Goal: Transaction & Acquisition: Subscribe to service/newsletter

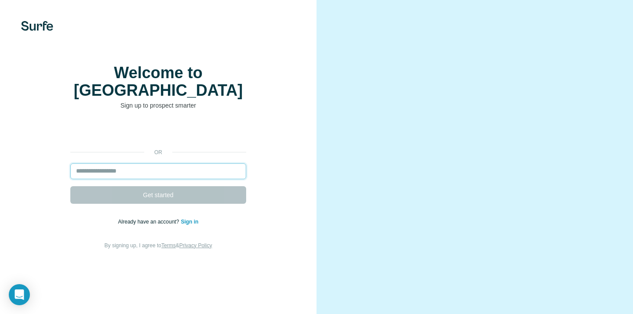
click at [134, 179] on input "email" at bounding box center [158, 171] width 176 height 16
click at [189, 176] on input "email" at bounding box center [158, 171] width 176 height 16
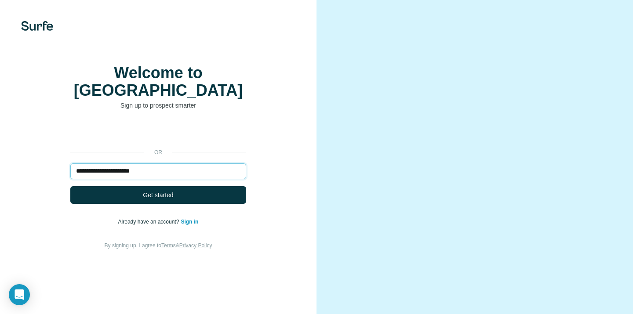
type input "**********"
click at [70, 186] on button "Get started" at bounding box center [158, 195] width 176 height 18
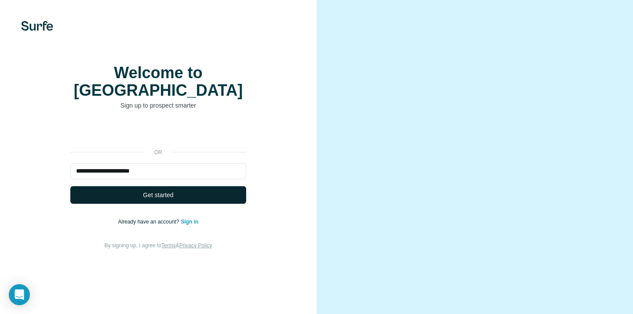
click at [148, 204] on button "Get started" at bounding box center [158, 195] width 176 height 18
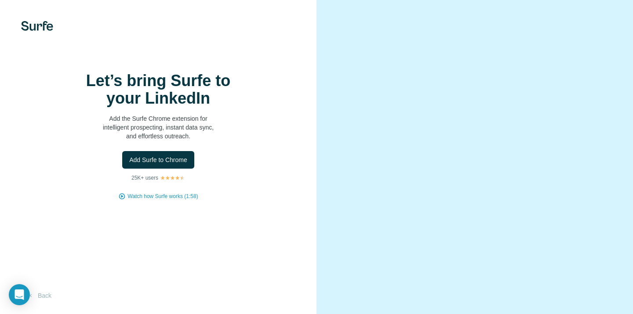
click at [44, 18] on div "Let’s bring Surfe to your LinkedIn Add the Surfe Chrome extension for intellige…" at bounding box center [158, 157] width 316 height 314
click at [37, 26] on img at bounding box center [37, 26] width 32 height 10
